Goal: Transaction & Acquisition: Purchase product/service

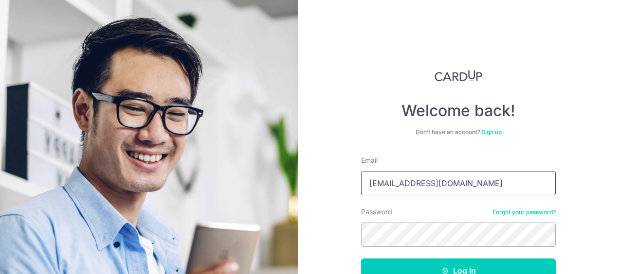
click at [448, 188] on input "tanyenpeng77@gmail.com" at bounding box center [458, 183] width 195 height 24
drag, startPoint x: 474, startPoint y: 185, endPoint x: 300, endPoint y: 204, distance: 174.8
click at [300, 204] on div "Welcome back! Don’t have an account? Sign up Email tanyenpeng77@gmail.com Passw…" at bounding box center [458, 137] width 321 height 274
type input "A"
type input "[PERSON_NAME][EMAIL_ADDRESS][DOMAIN_NAME]"
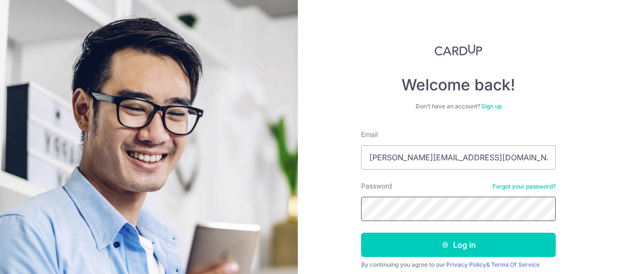
scroll to position [49, 0]
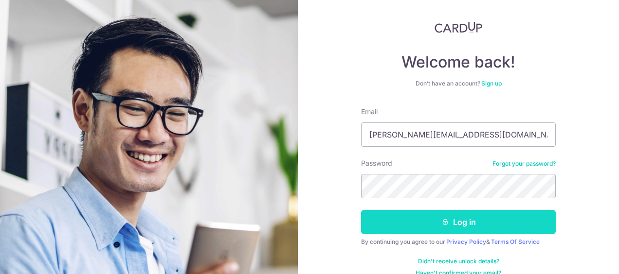
click at [456, 227] on button "Log in" at bounding box center [458, 222] width 195 height 24
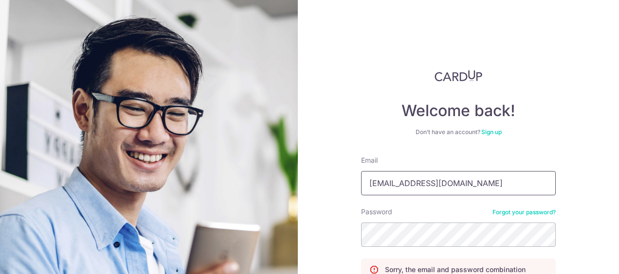
click at [474, 174] on input "[EMAIL_ADDRESS][DOMAIN_NAME]" at bounding box center [458, 183] width 195 height 24
drag, startPoint x: 486, startPoint y: 183, endPoint x: 337, endPoint y: 186, distance: 148.5
click at [337, 186] on div "Welcome back! Don’t have an account? Sign up Email tanyenpeng77@gmail.com Passw…" at bounding box center [458, 137] width 321 height 274
type input "[PERSON_NAME][EMAIL_ADDRESS][DOMAIN_NAME]"
click at [331, 238] on div "Welcome back! Don’t have an account? Sign up Email alvin.tan@teckhuattex.com.sg…" at bounding box center [458, 137] width 321 height 274
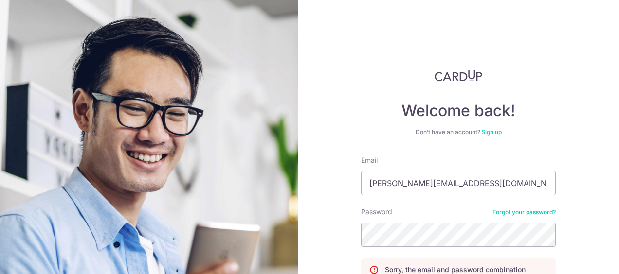
click at [383, 74] on link at bounding box center [458, 76] width 195 height 12
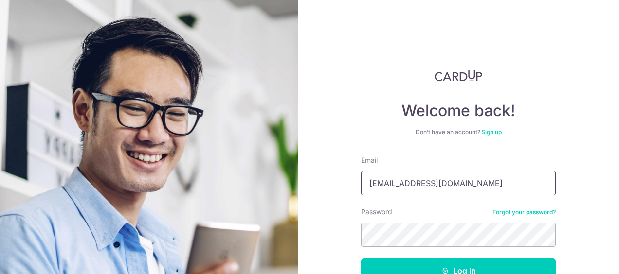
click at [466, 182] on input "[EMAIL_ADDRESS][DOMAIN_NAME]" at bounding box center [458, 183] width 195 height 24
drag, startPoint x: 484, startPoint y: 181, endPoint x: 248, endPoint y: 180, distance: 236.0
click at [248, 180] on section "Welcome back! Don’t have an account? Sign up Email tanyenpeng77@gmail.com Passw…" at bounding box center [309, 137] width 619 height 274
type input "[PERSON_NAME][EMAIL_ADDRESS][DOMAIN_NAME]"
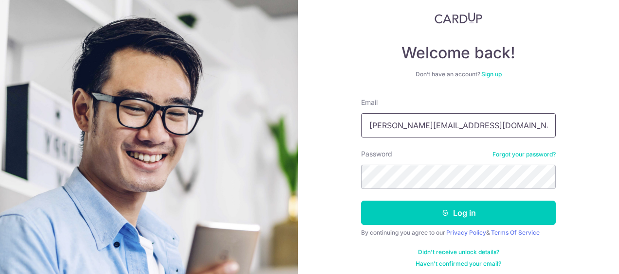
scroll to position [63, 0]
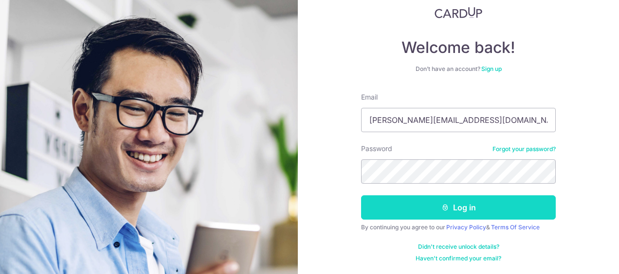
click at [541, 210] on button "Log in" at bounding box center [458, 208] width 195 height 24
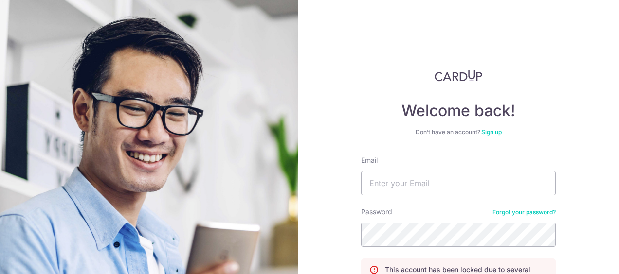
scroll to position [97, 0]
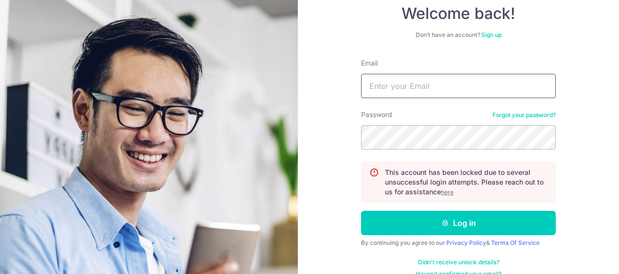
type input "tanyenpeng77@gmail.com"
click at [446, 190] on u "here" at bounding box center [447, 192] width 13 height 7
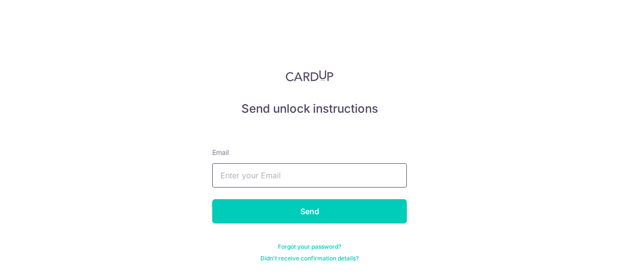
click at [314, 183] on input "text" at bounding box center [309, 176] width 195 height 24
type input "[PERSON_NAME][EMAIL_ADDRESS][DOMAIN_NAME]"
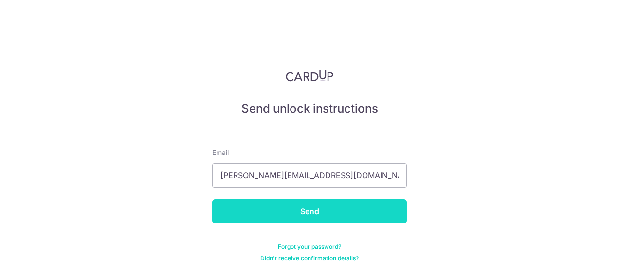
click at [329, 211] on input "Send" at bounding box center [309, 212] width 195 height 24
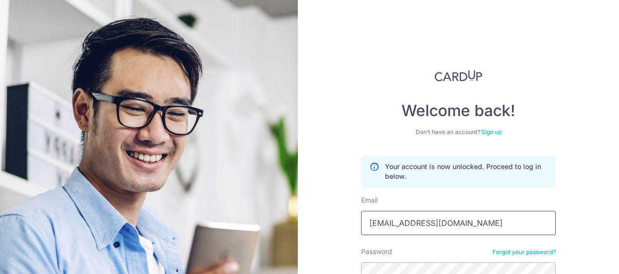
click at [463, 230] on input "tanyenpeng77@gmail.com" at bounding box center [458, 223] width 195 height 24
drag, startPoint x: 484, startPoint y: 226, endPoint x: 327, endPoint y: 221, distance: 157.2
click at [327, 221] on div "Welcome back! Don’t have an account? Sign up Your account is now unlocked. Proc…" at bounding box center [458, 137] width 321 height 274
type input "alvin.tan@teckhuattex.com.sg"
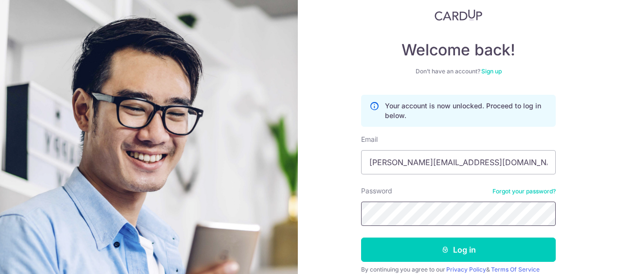
scroll to position [61, 0]
click at [289, 206] on section "Welcome back! Don’t have an account? Sign up Your account is now unlocked. Proc…" at bounding box center [309, 137] width 619 height 274
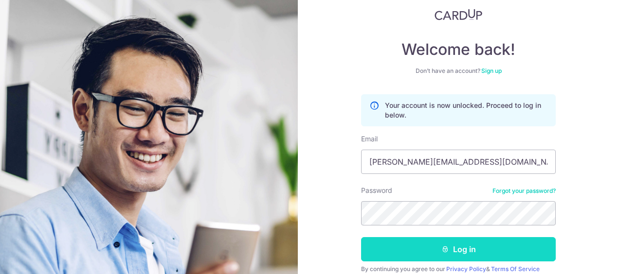
click at [460, 243] on button "Log in" at bounding box center [458, 249] width 195 height 24
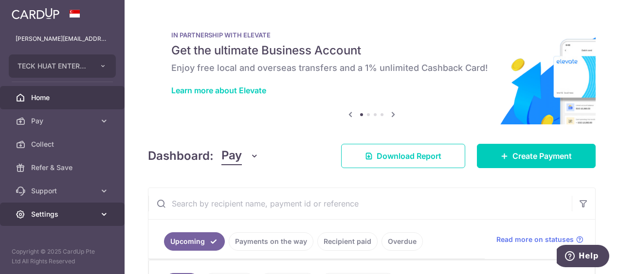
click at [61, 209] on link "Settings" at bounding box center [62, 214] width 125 height 23
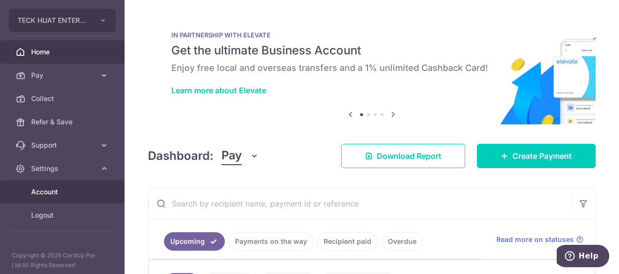
scroll to position [50, 0]
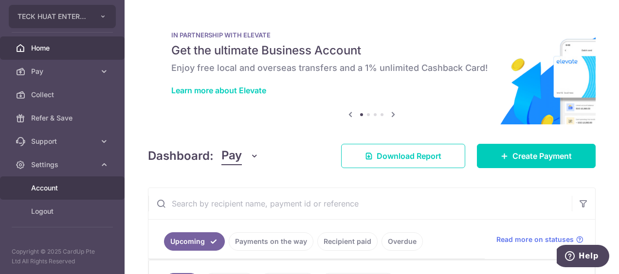
click at [54, 189] on span "Account" at bounding box center [63, 188] width 64 height 10
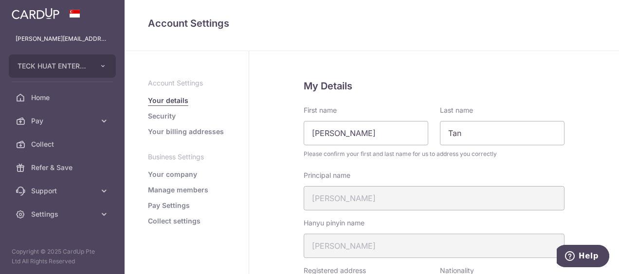
click at [161, 114] on link "Security" at bounding box center [162, 116] width 28 height 10
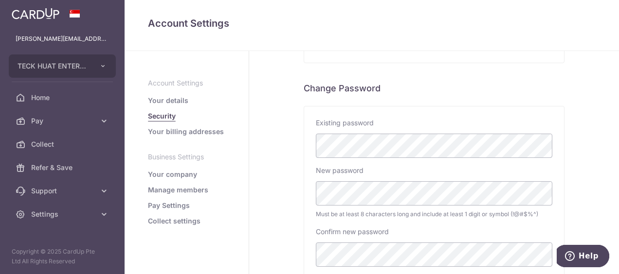
scroll to position [195, 0]
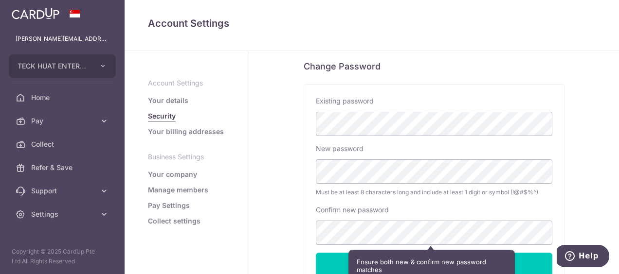
click at [285, 176] on div "Security Two-Factor Authentication Status Not enabled Add an extra layer of sec…" at bounding box center [434, 105] width 370 height 498
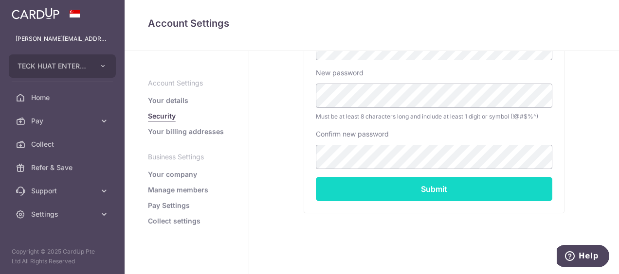
scroll to position [275, 0]
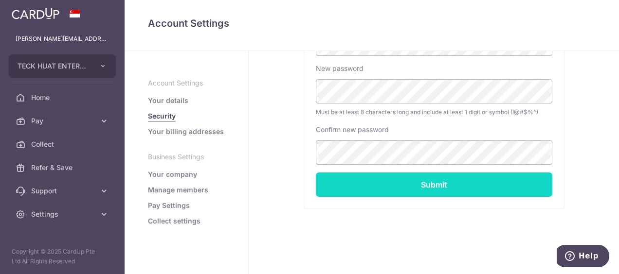
click at [460, 176] on input "Submit" at bounding box center [434, 185] width 237 height 24
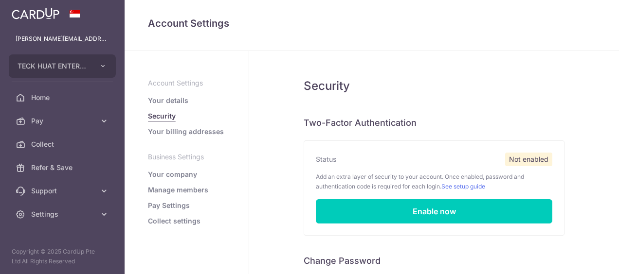
scroll to position [289, 0]
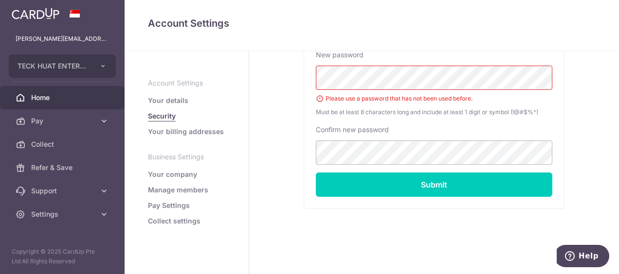
click at [41, 95] on span "Home" at bounding box center [63, 98] width 64 height 10
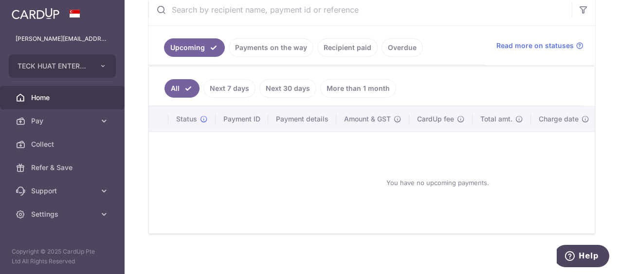
scroll to position [195, 0]
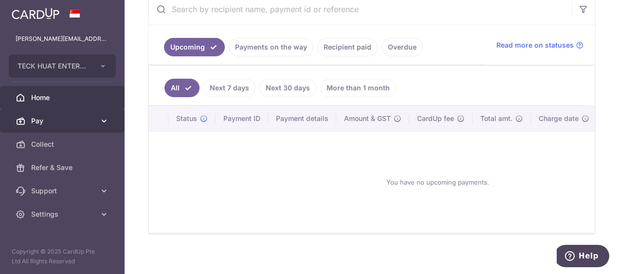
click at [48, 125] on span "Pay" at bounding box center [63, 121] width 64 height 10
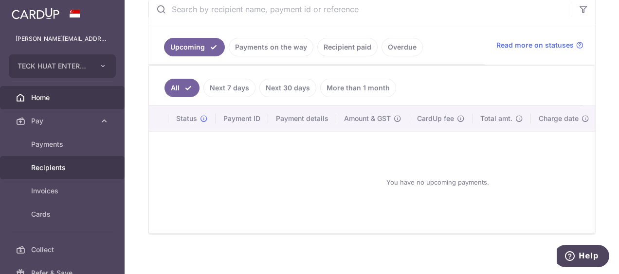
click at [53, 167] on span "Recipients" at bounding box center [63, 168] width 64 height 10
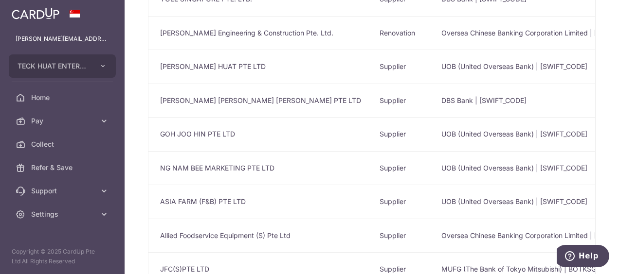
scroll to position [109, 0]
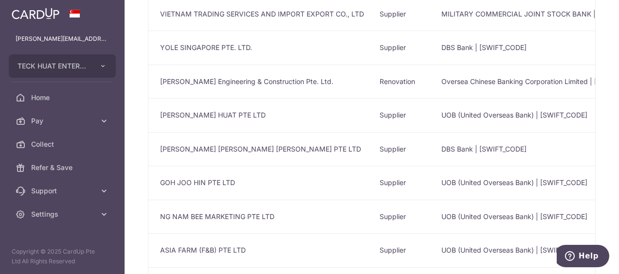
click at [209, 147] on td "HOCK LEONG TECK KEE PTE LTD" at bounding box center [259, 149] width 223 height 34
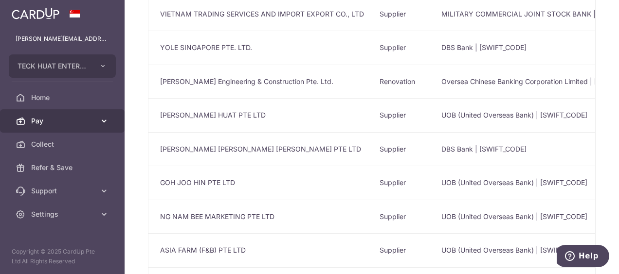
click at [42, 120] on span "Pay" at bounding box center [63, 121] width 64 height 10
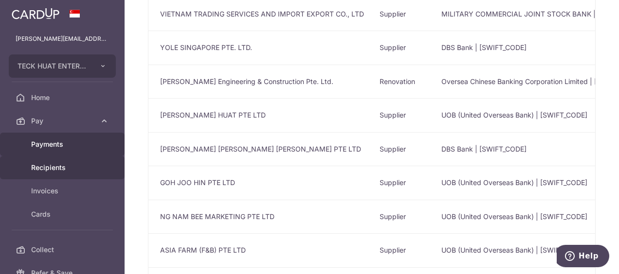
click at [54, 142] on span "Payments" at bounding box center [63, 145] width 64 height 10
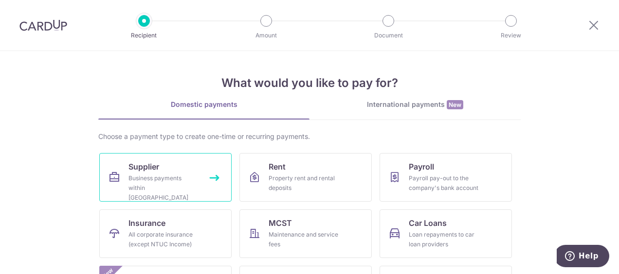
click at [145, 167] on span "Supplier" at bounding box center [143, 167] width 31 height 12
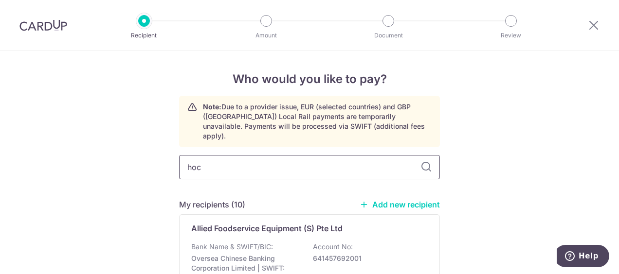
type input "[PERSON_NAME]"
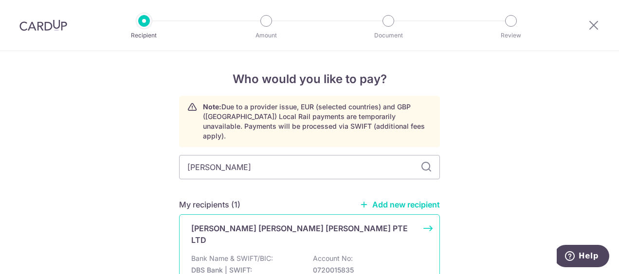
click at [270, 223] on p "[PERSON_NAME] [PERSON_NAME] [PERSON_NAME] PTE LTD" at bounding box center [303, 234] width 225 height 23
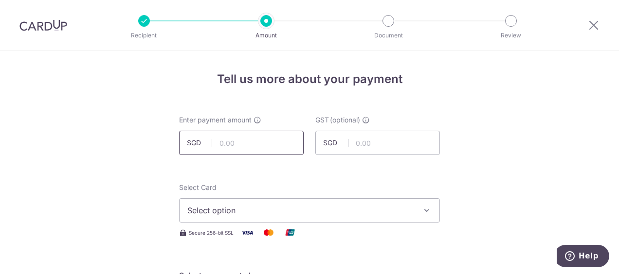
click at [237, 144] on input "text" at bounding box center [241, 143] width 125 height 24
type input "26,797.87"
click at [222, 212] on span "Select option" at bounding box center [300, 211] width 227 height 12
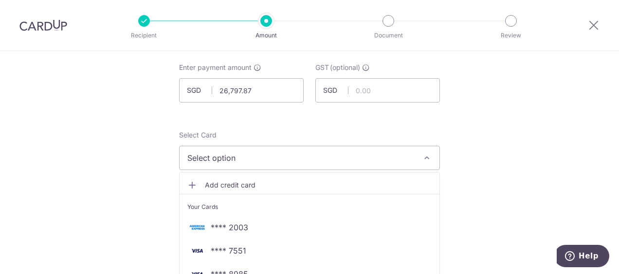
scroll to position [146, 0]
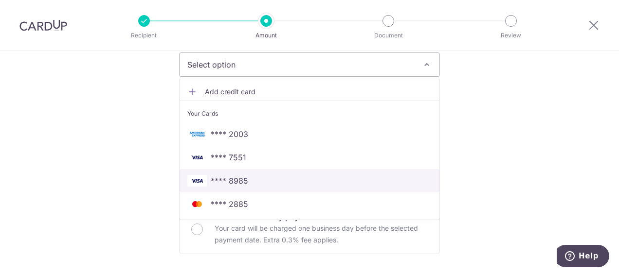
click at [214, 179] on span "**** 8985" at bounding box center [229, 181] width 37 height 12
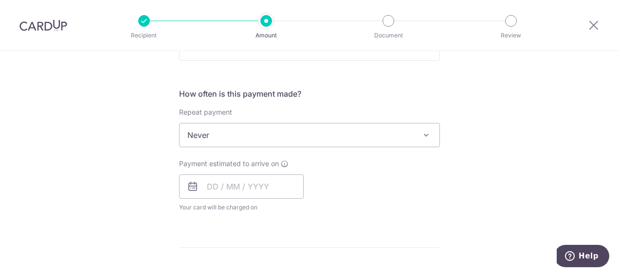
scroll to position [341, 0]
click at [212, 188] on input "text" at bounding box center [241, 186] width 125 height 24
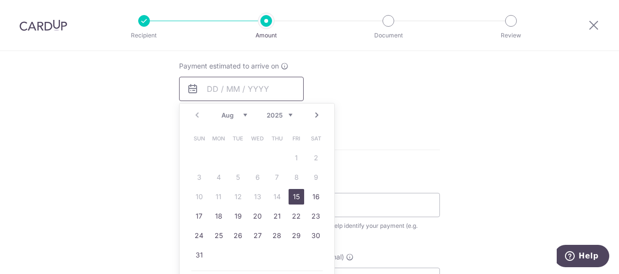
scroll to position [438, 0]
click at [297, 196] on link "15" at bounding box center [297, 197] width 16 height 16
type input "15/08/2025"
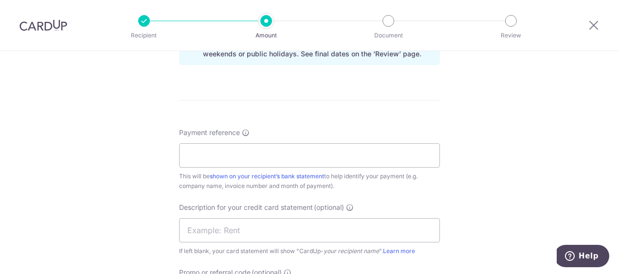
scroll to position [535, 0]
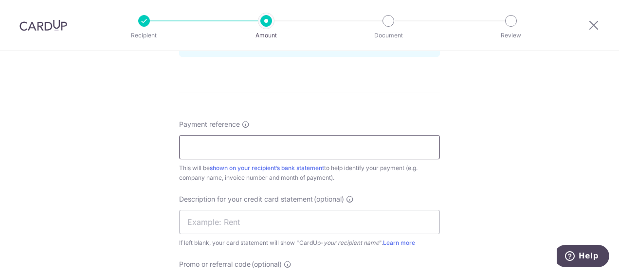
click at [235, 157] on input "Payment reference" at bounding box center [309, 147] width 261 height 24
click at [261, 146] on input "Payment reference" at bounding box center [309, 147] width 261 height 24
type input "HL189663"
click at [233, 218] on input "text" at bounding box center [309, 222] width 261 height 24
click at [83, 203] on div "Tell us more about your payment Enter payment amount SGD 26,797.87 26797.87 GST…" at bounding box center [309, 8] width 619 height 985
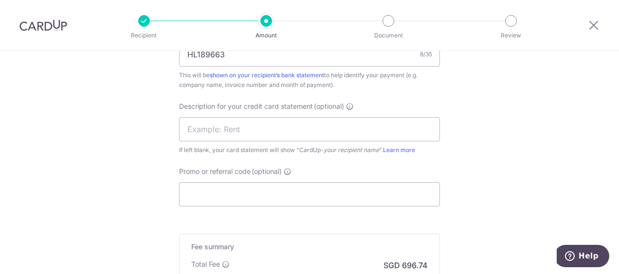
scroll to position [633, 0]
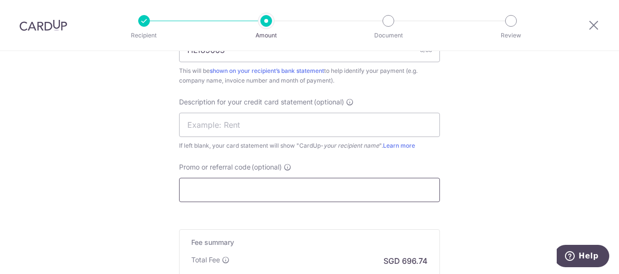
click at [210, 194] on input "Promo or referral code (optional)" at bounding box center [309, 190] width 261 height 24
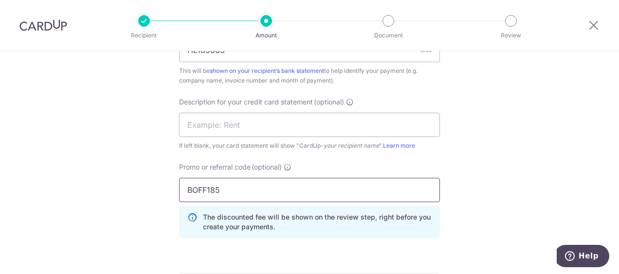
type input "BOFF185"
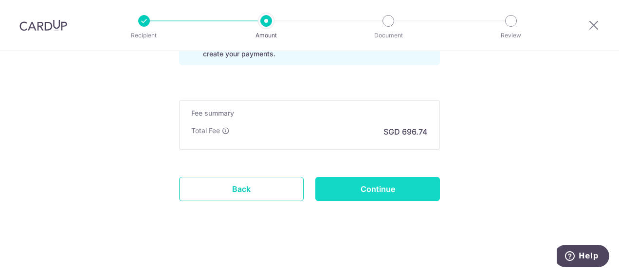
click at [371, 184] on input "Continue" at bounding box center [377, 189] width 125 height 24
type input "Create Schedule"
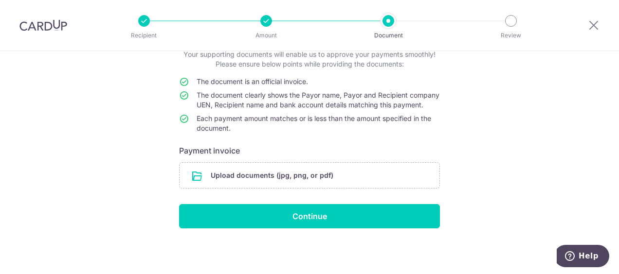
scroll to position [75, 0]
click at [254, 177] on input "file" at bounding box center [310, 175] width 260 height 25
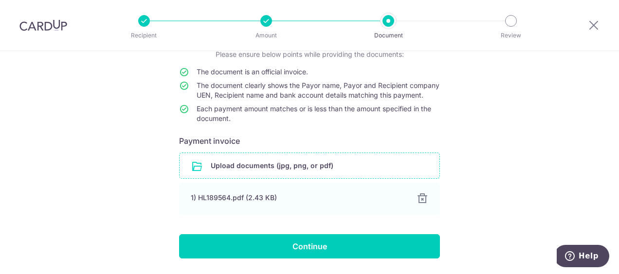
click at [231, 176] on input "file" at bounding box center [310, 165] width 260 height 25
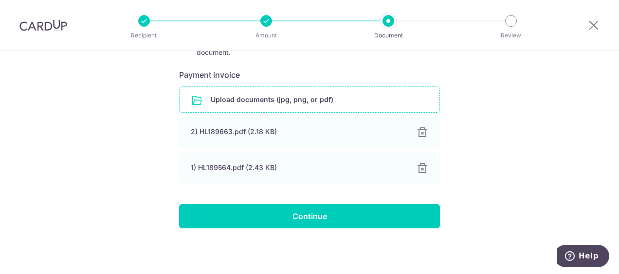
scroll to position [151, 0]
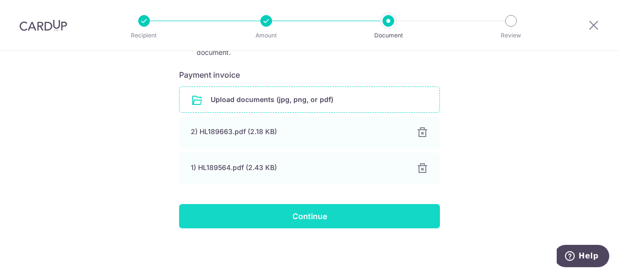
click at [313, 214] on input "Continue" at bounding box center [309, 216] width 261 height 24
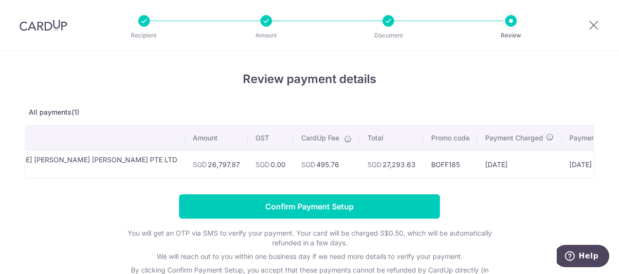
scroll to position [0, 64]
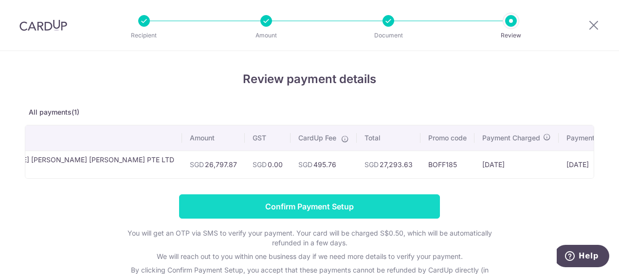
click at [317, 211] on input "Confirm Payment Setup" at bounding box center [309, 207] width 261 height 24
